Goal: Information Seeking & Learning: Learn about a topic

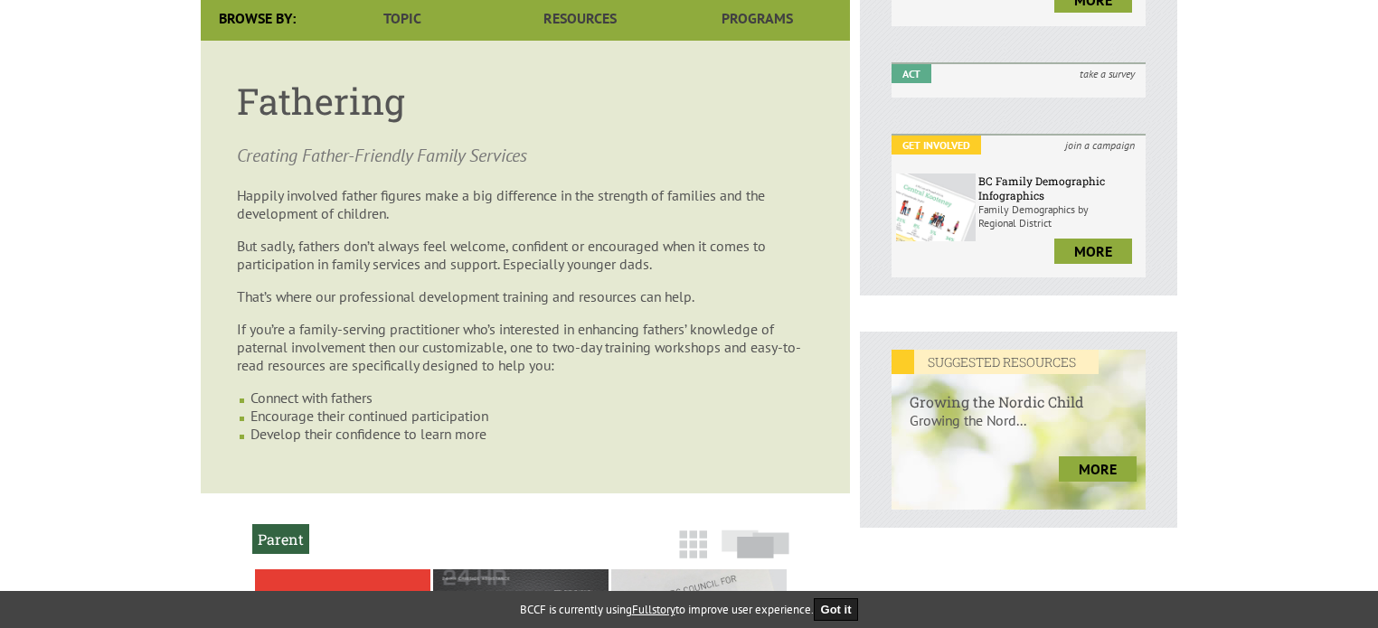
scroll to position [904, 0]
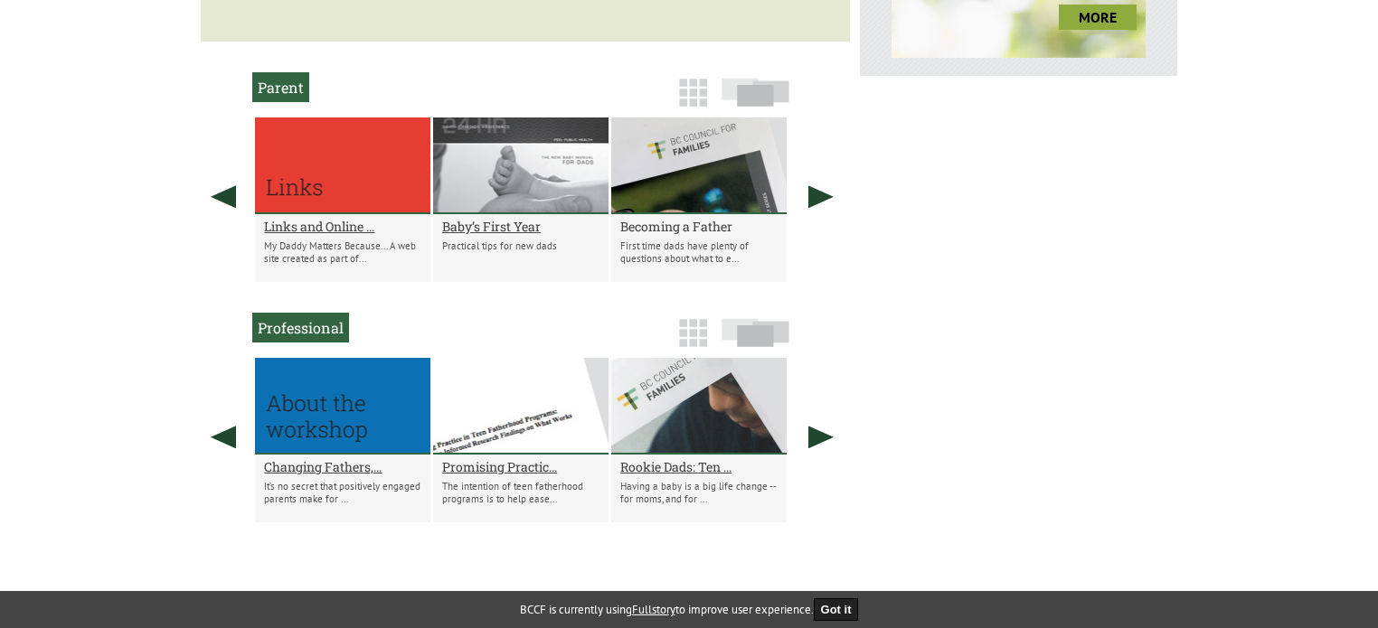
click at [666, 228] on h2 "Becoming a Father" at bounding box center [698, 226] width 157 height 17
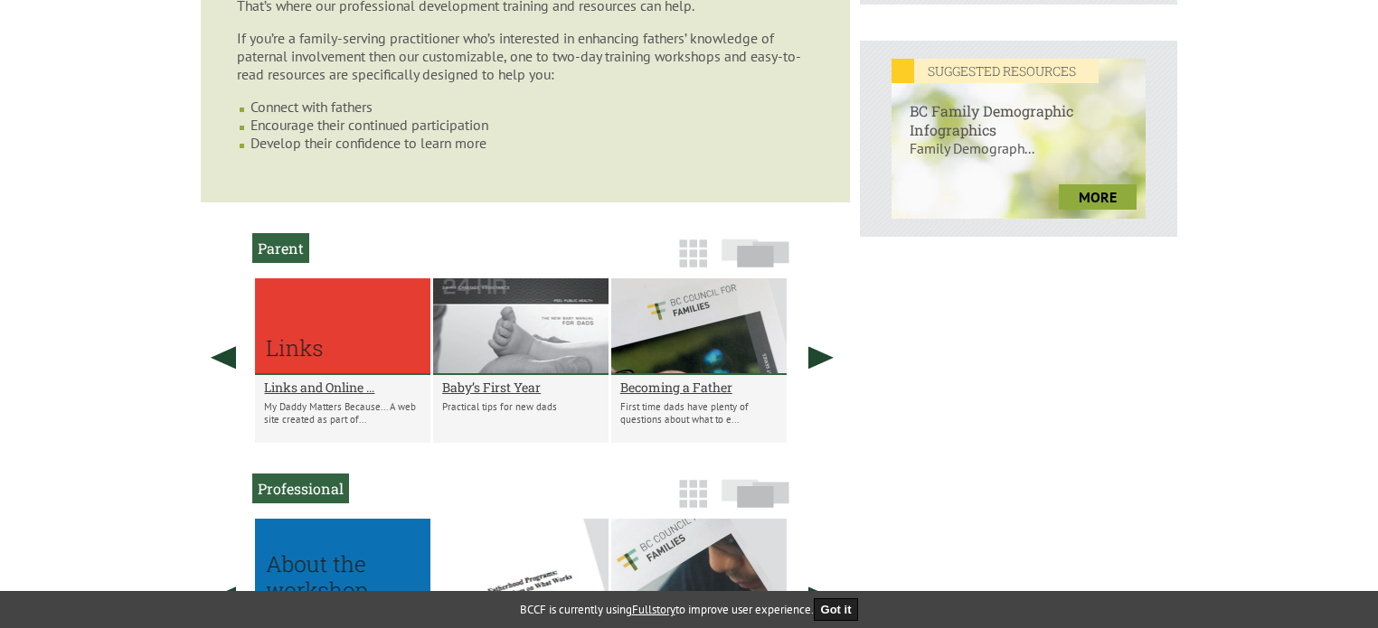
scroll to position [598, 0]
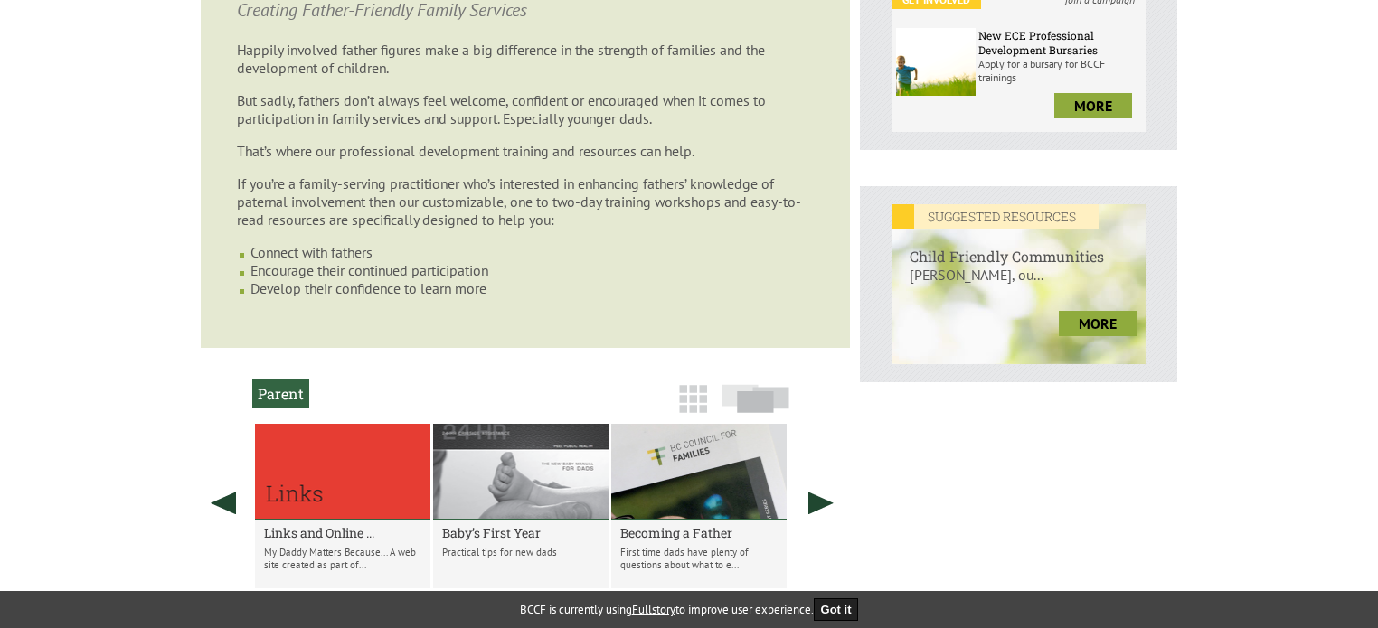
click at [487, 542] on h2 "Baby’s First Year" at bounding box center [520, 532] width 157 height 17
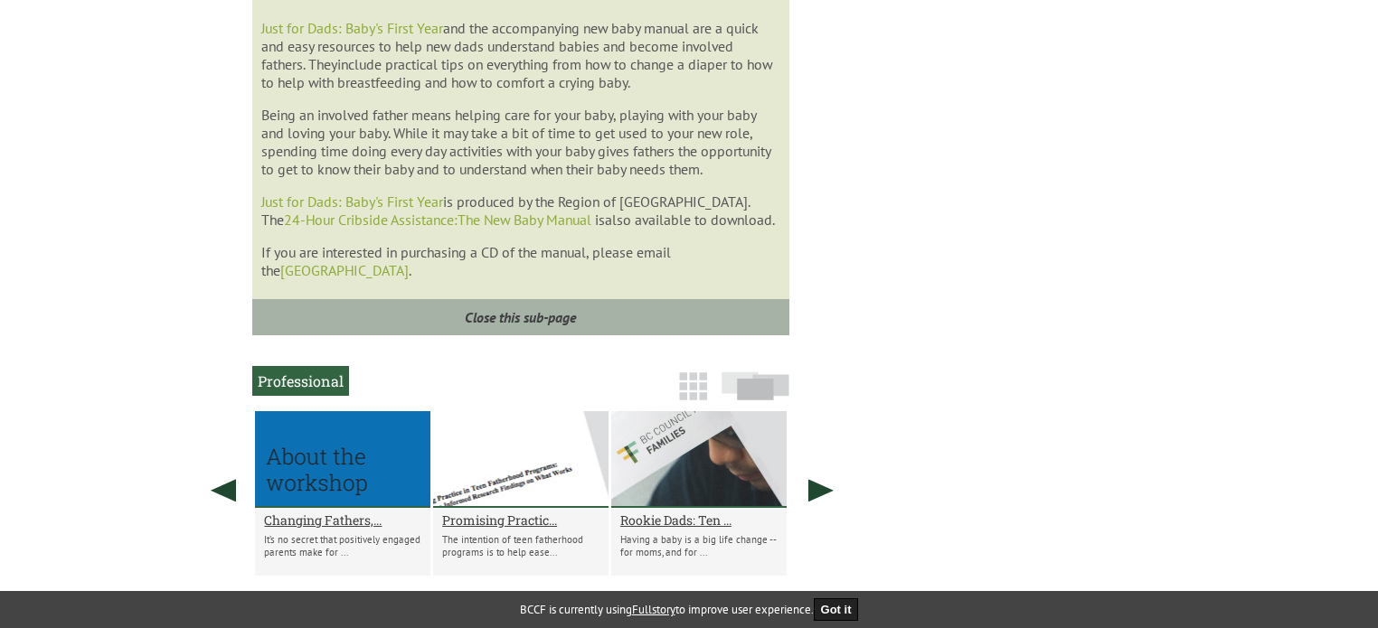
scroll to position [1430, 0]
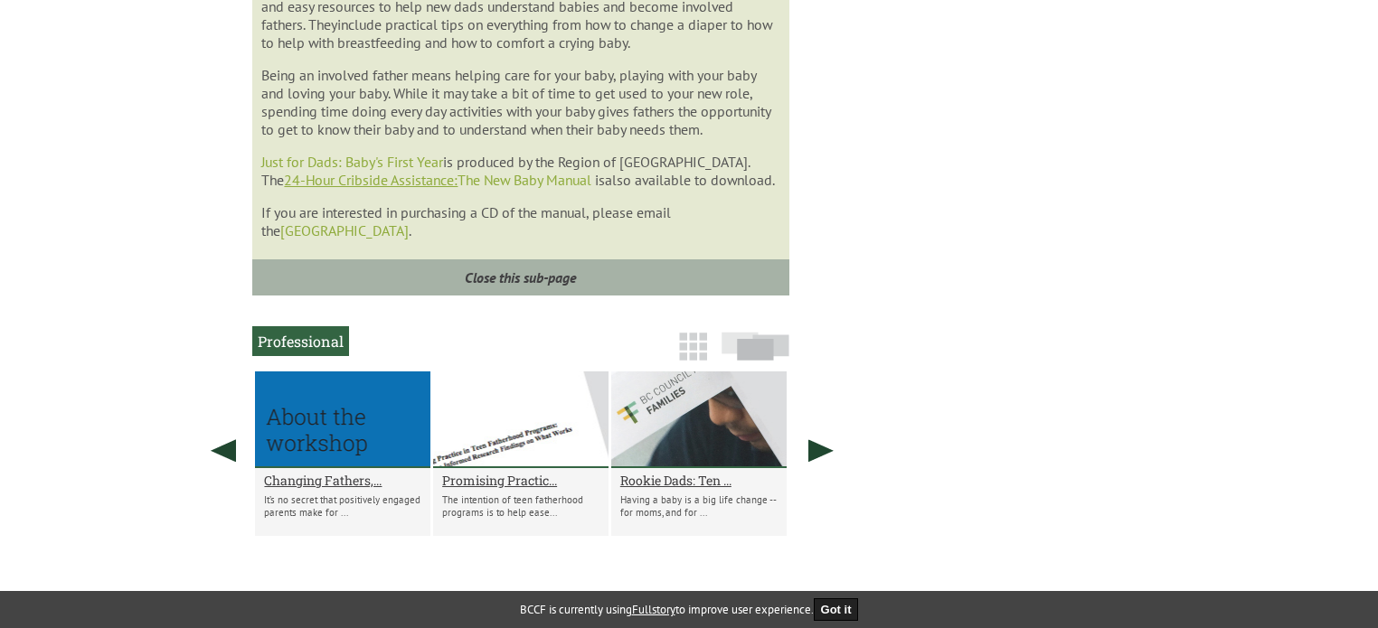
click at [458, 189] on link "24-Hour Cribside Assistance:" at bounding box center [371, 180] width 174 height 18
click at [318, 171] on link "Just for Dads: Baby's First Year" at bounding box center [352, 162] width 182 height 18
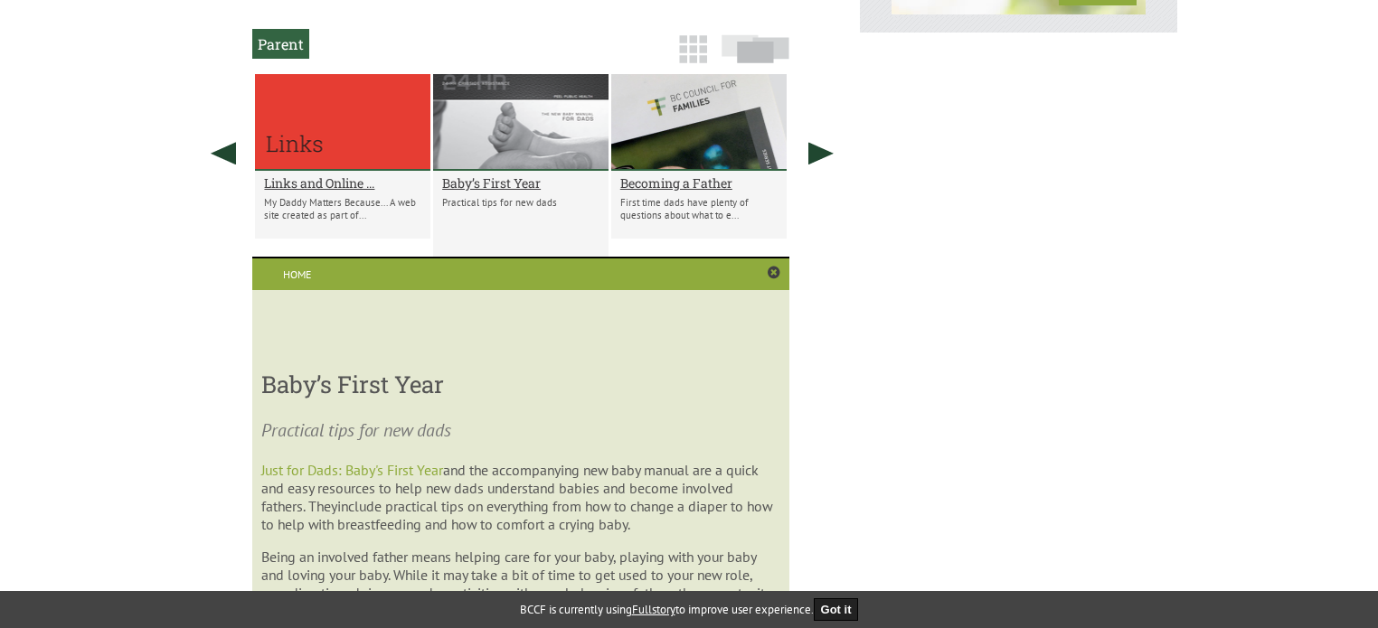
scroll to position [893, 0]
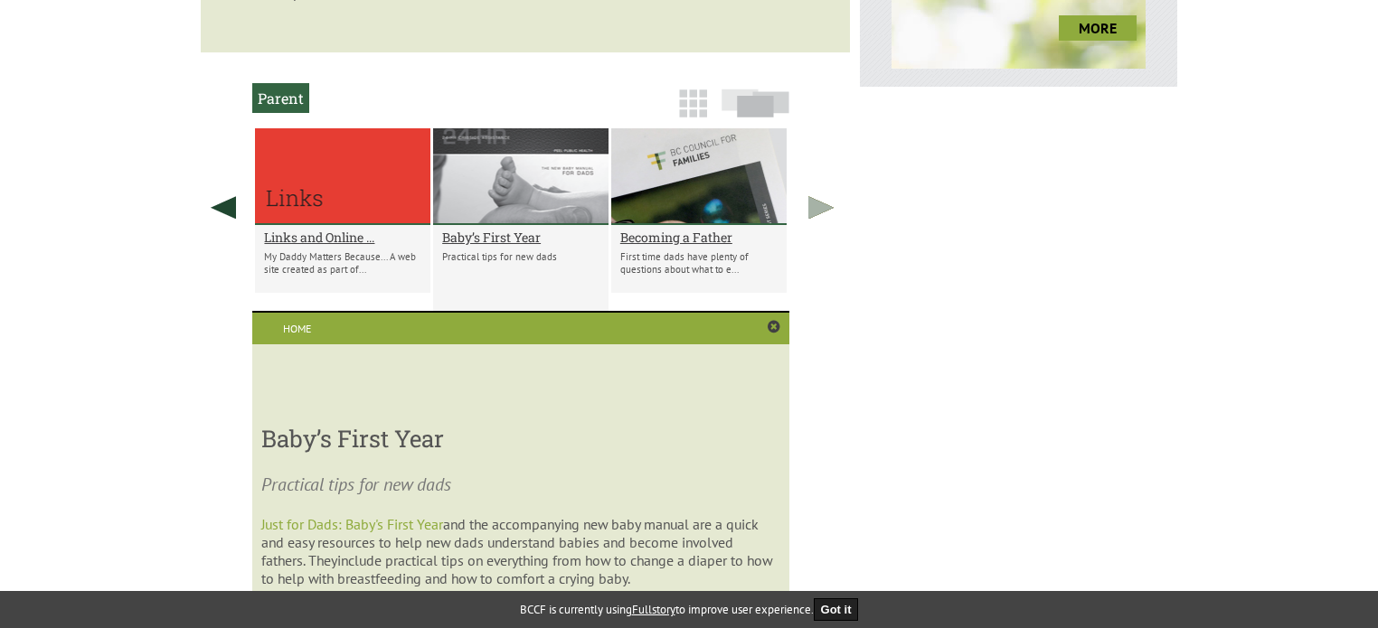
click at [814, 212] on link at bounding box center [820, 207] width 45 height 158
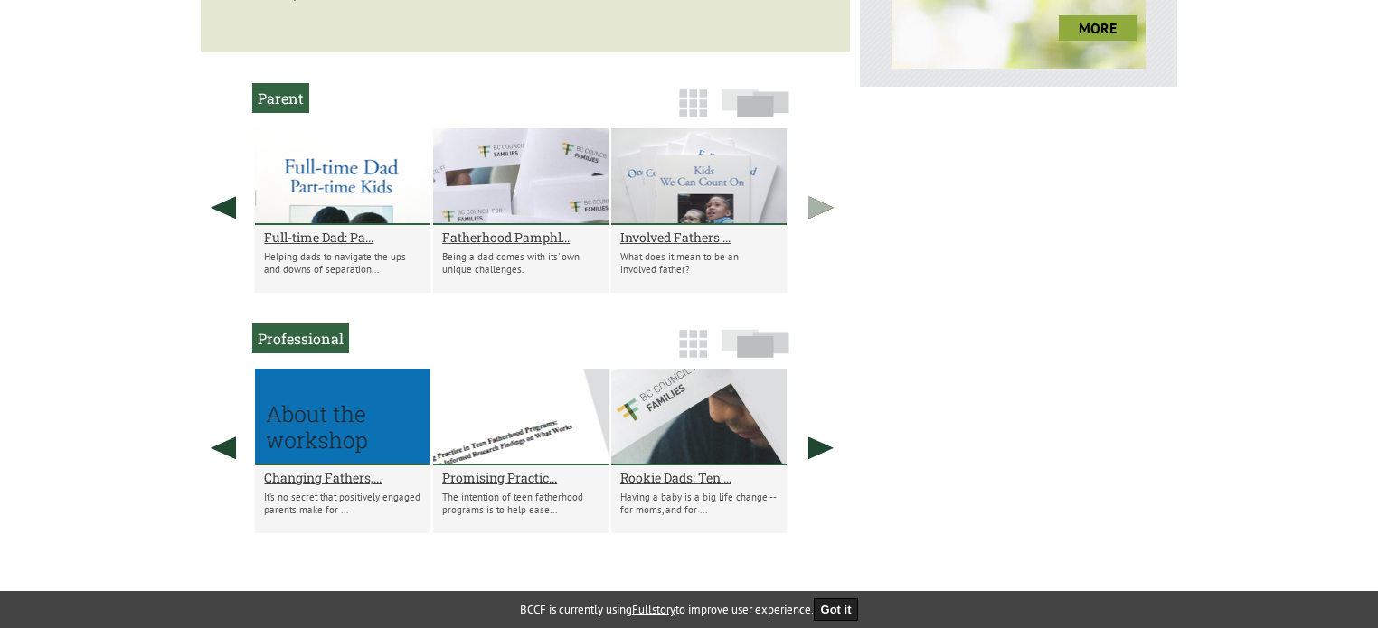
click at [814, 212] on link at bounding box center [820, 207] width 45 height 158
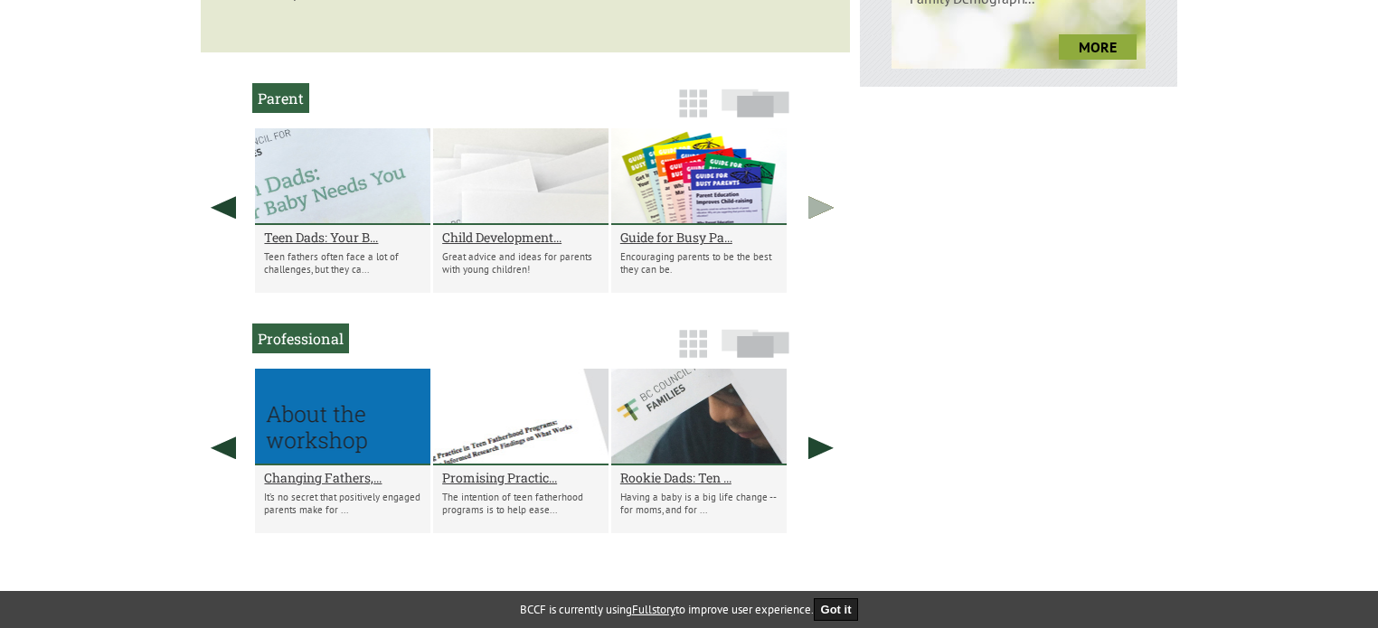
click at [814, 212] on link at bounding box center [820, 207] width 45 height 158
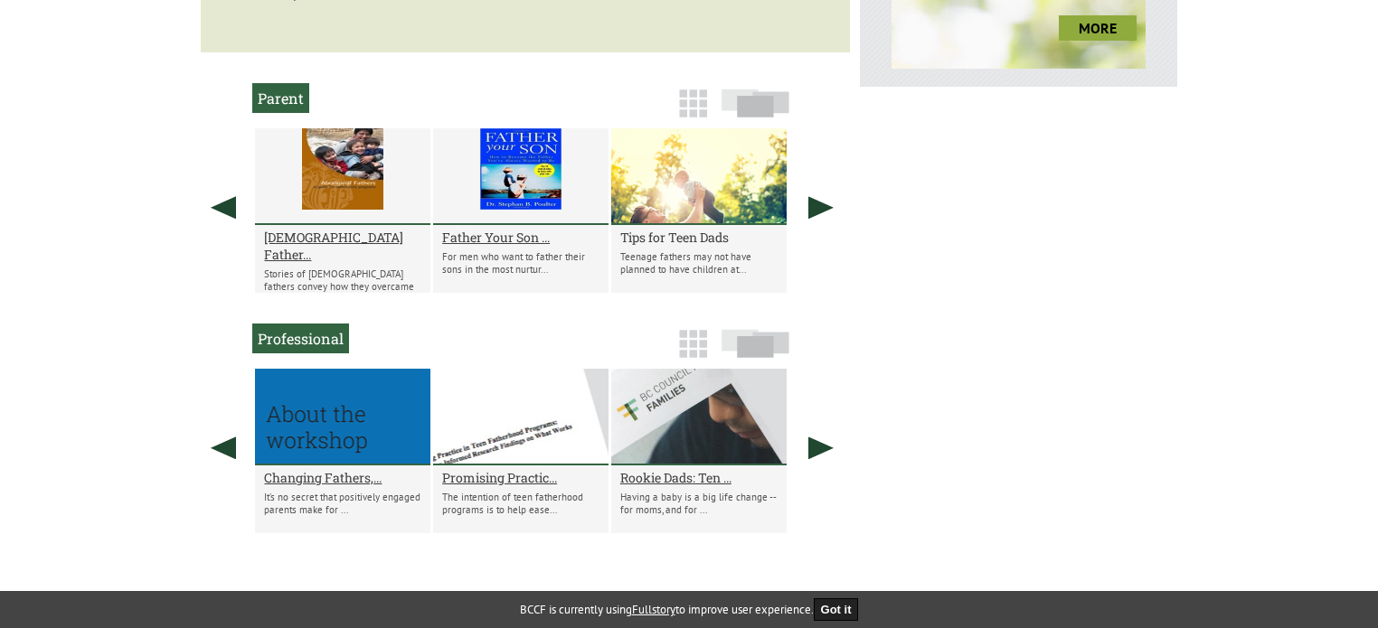
click at [663, 245] on h2 "Tips for Teen Dads" at bounding box center [698, 237] width 157 height 17
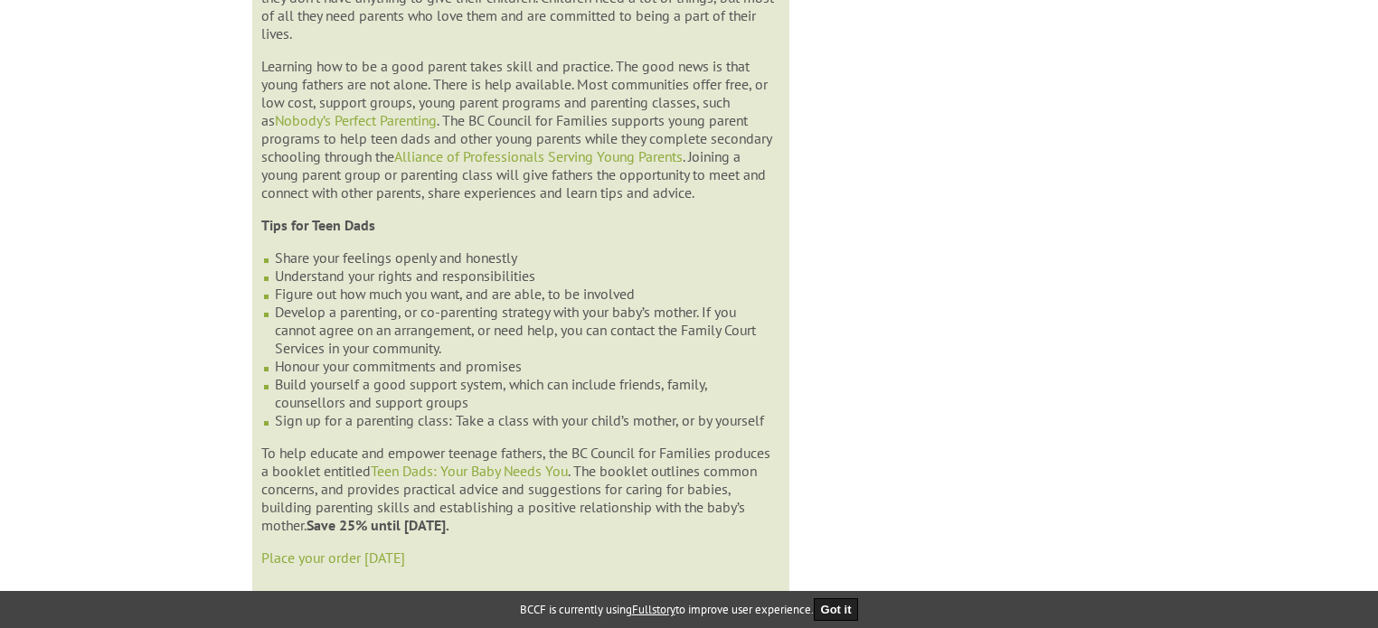
scroll to position [1701, 0]
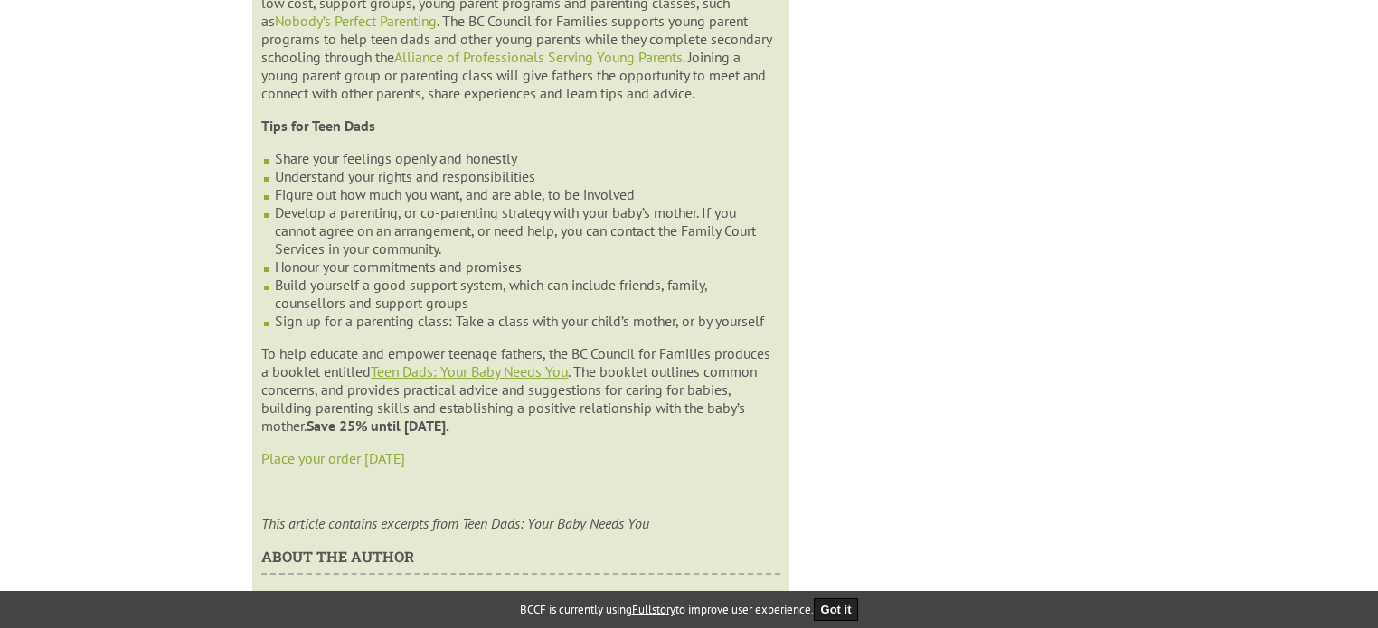
click at [465, 381] on link "Teen Dads: Your Baby Needs You" at bounding box center [469, 372] width 197 height 18
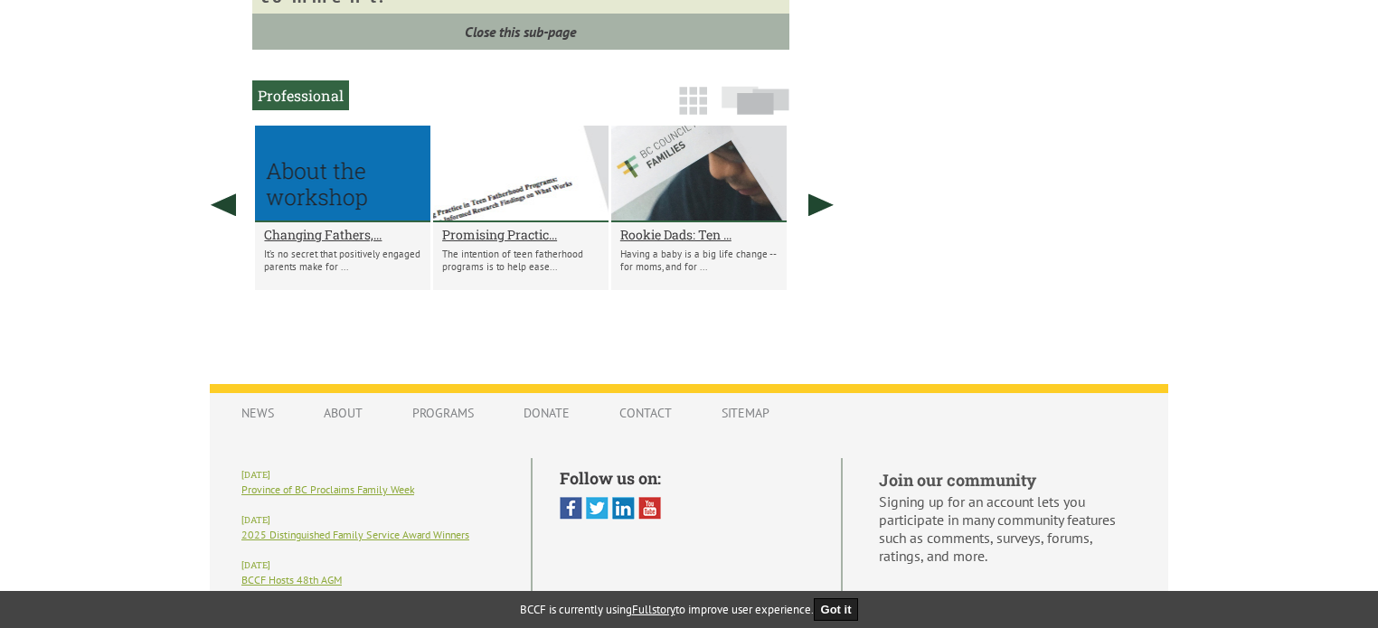
scroll to position [2605, 0]
